Goal: Task Accomplishment & Management: Complete application form

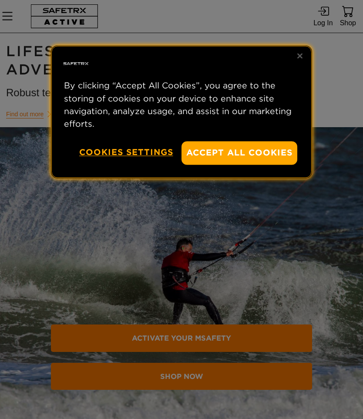
click at [254, 153] on button "Accept All Cookies" at bounding box center [240, 153] width 116 height 23
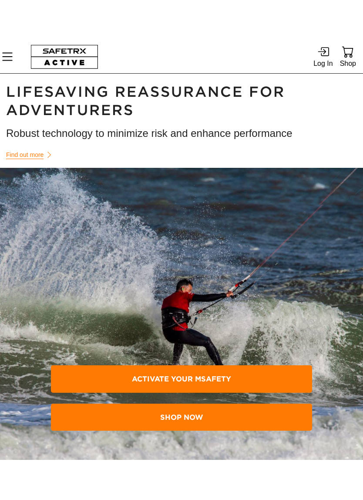
scroll to position [0, 0]
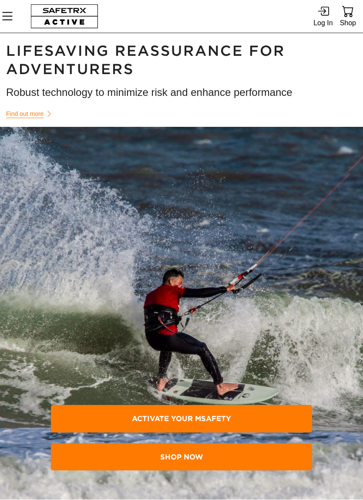
click at [220, 417] on span "Activate Your MSafety" at bounding box center [182, 419] width 248 height 24
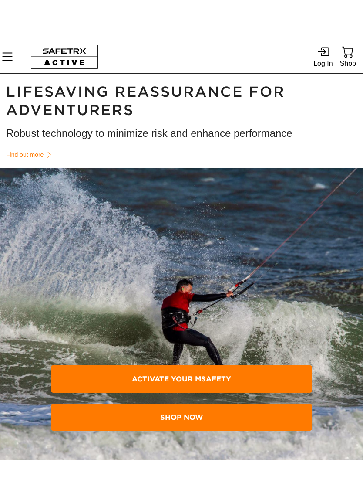
scroll to position [0, 0]
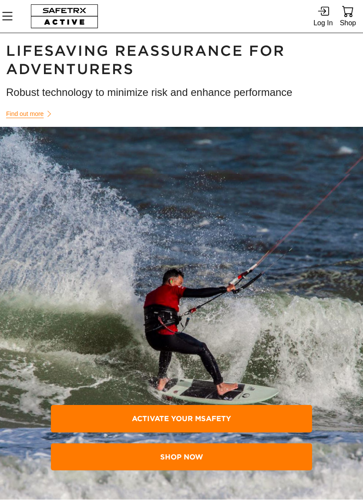
click at [210, 417] on span "Activate Your MSafety" at bounding box center [182, 419] width 248 height 24
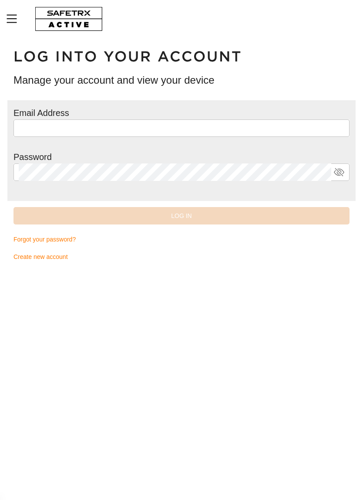
click at [73, 257] on link "Create new account" at bounding box center [182, 256] width 336 height 17
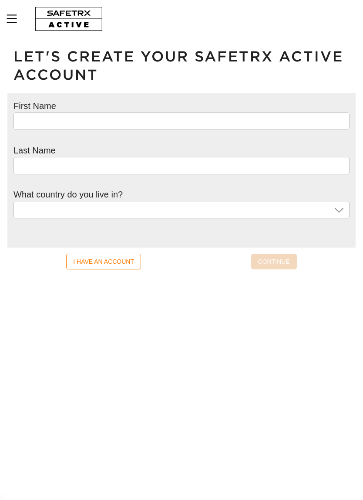
click at [332, 207] on div at bounding box center [338, 209] width 13 height 17
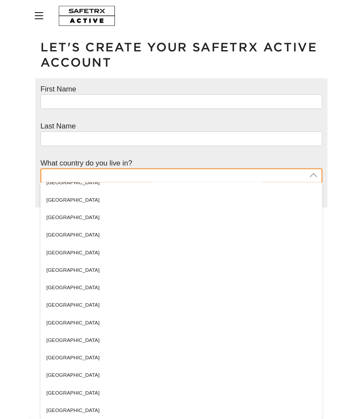
scroll to position [31, 0]
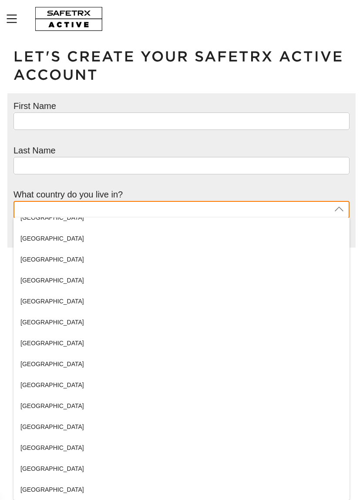
click at [39, 419] on span "[GEOGRAPHIC_DATA]" at bounding box center [52, 426] width 64 height 7
type input "[GEOGRAPHIC_DATA]"
